Goal: Find specific page/section: Find specific page/section

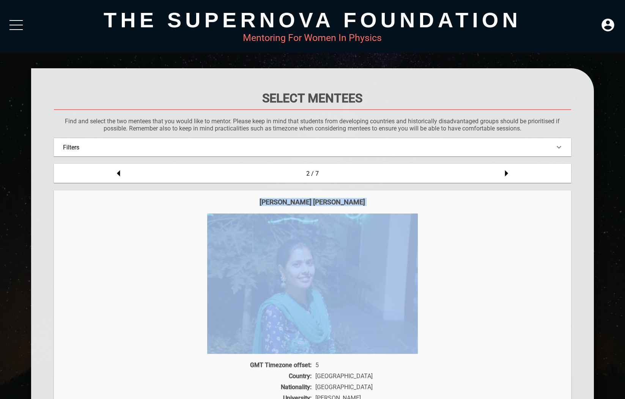
click at [16, 29] on div at bounding box center [15, 29] width 13 height 1
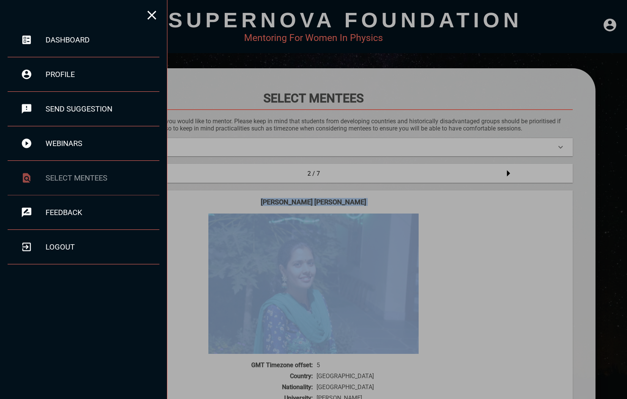
click at [70, 181] on div "select mentees" at bounding box center [103, 178] width 114 height 9
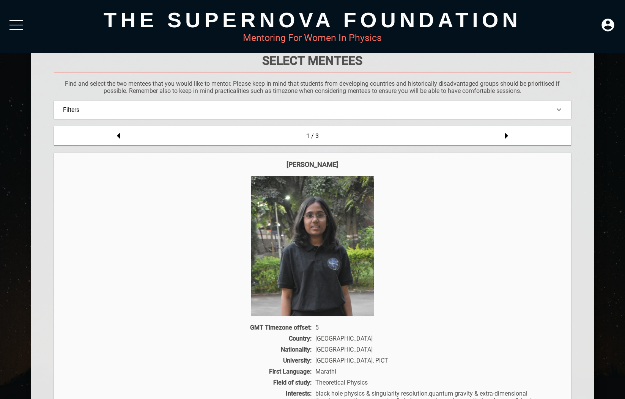
scroll to position [36, 0]
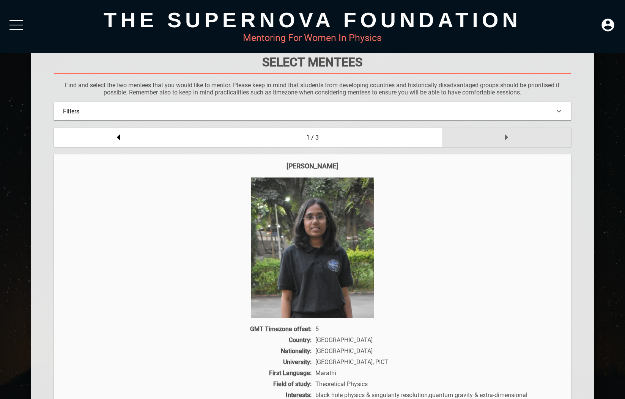
click at [506, 137] on icon at bounding box center [506, 137] width 3 height 6
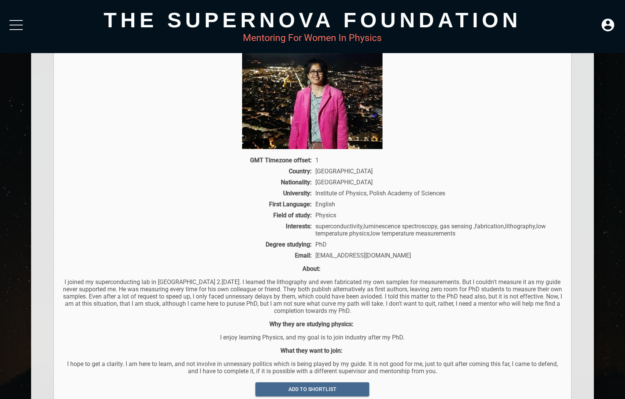
scroll to position [0, 0]
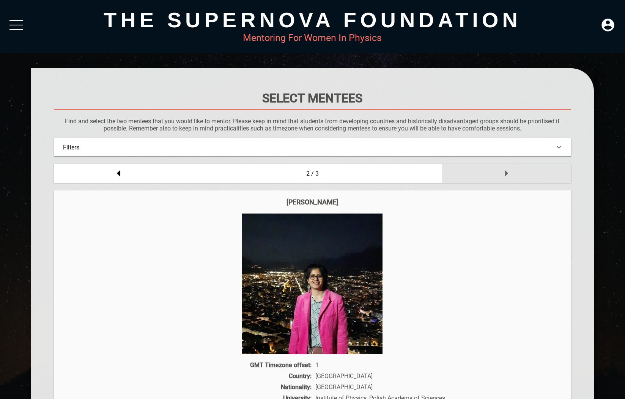
click at [506, 172] on icon at bounding box center [506, 173] width 3 height 6
